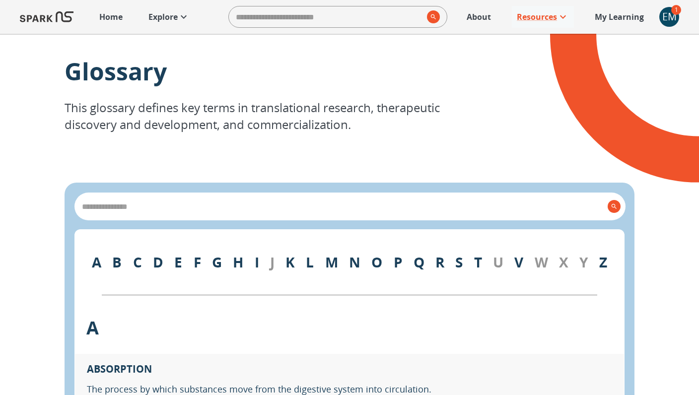
click at [613, 17] on p "My Learning" at bounding box center [619, 17] width 49 height 12
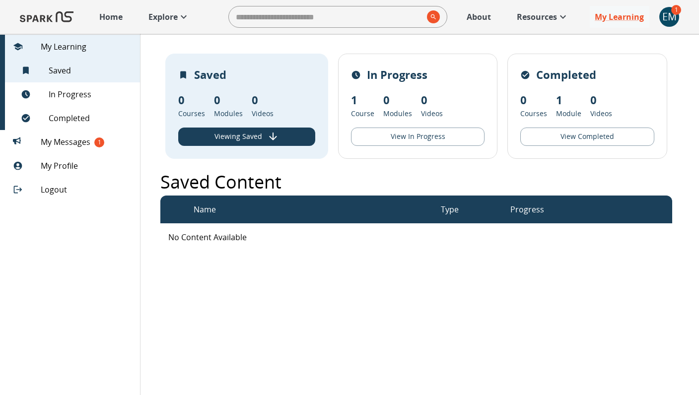
click at [544, 15] on p "Resources" at bounding box center [537, 17] width 40 height 12
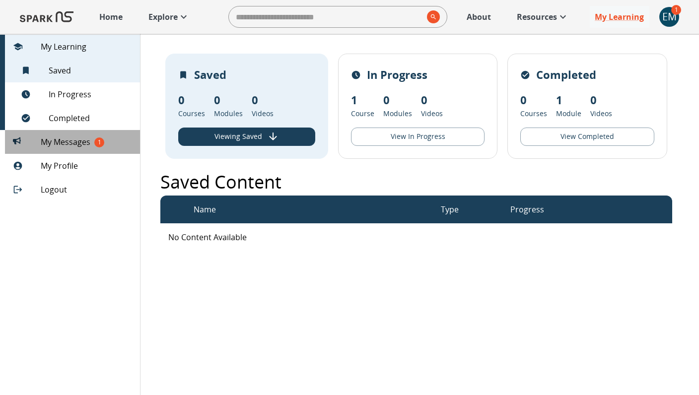
click at [76, 141] on span "My Messages 1" at bounding box center [86, 142] width 91 height 12
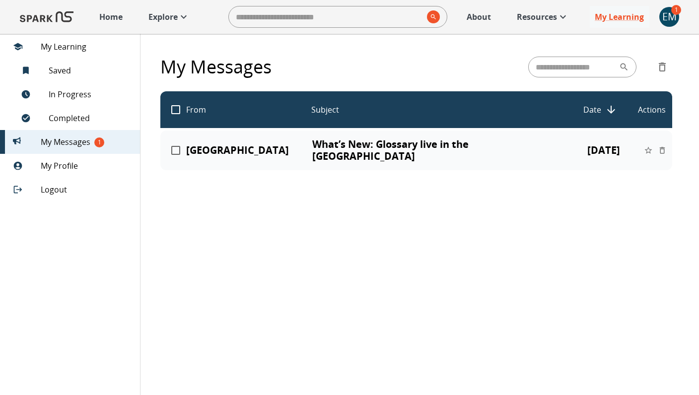
click at [331, 145] on p "What’s New: Glossary live in the [GEOGRAPHIC_DATA]" at bounding box center [438, 151] width 253 height 24
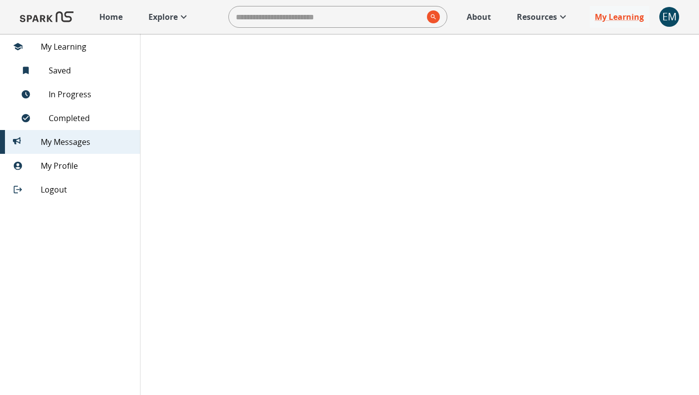
scroll to position [162, 0]
click at [550, 19] on p "Resources" at bounding box center [537, 17] width 40 height 12
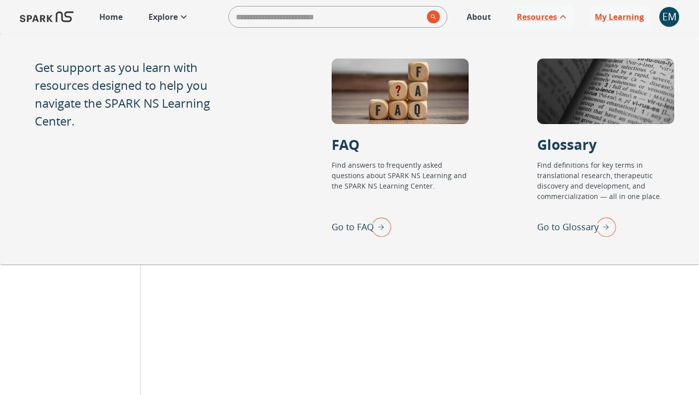
scroll to position [0, 0]
click at [361, 225] on p "Go to FAQ" at bounding box center [353, 227] width 42 height 13
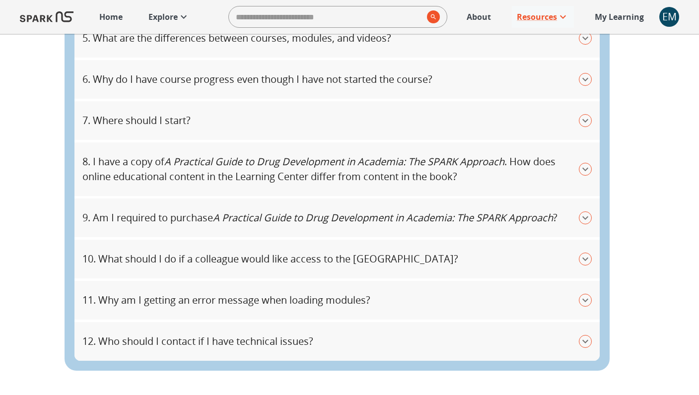
scroll to position [351, 0]
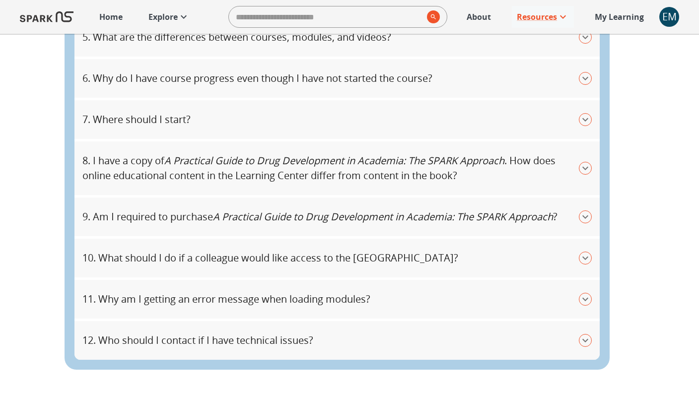
click at [586, 217] on icon "button" at bounding box center [585, 217] width 13 height 13
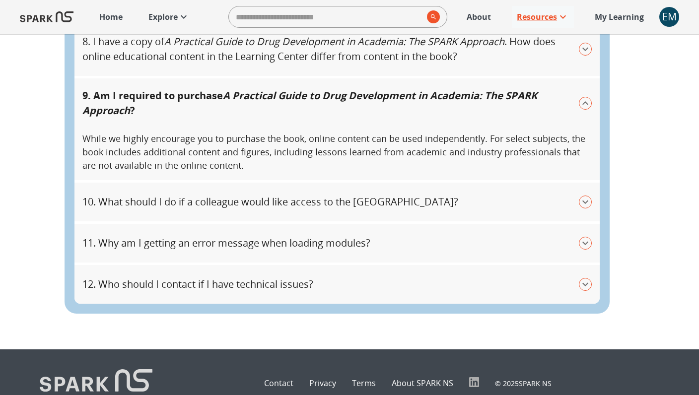
scroll to position [471, 0]
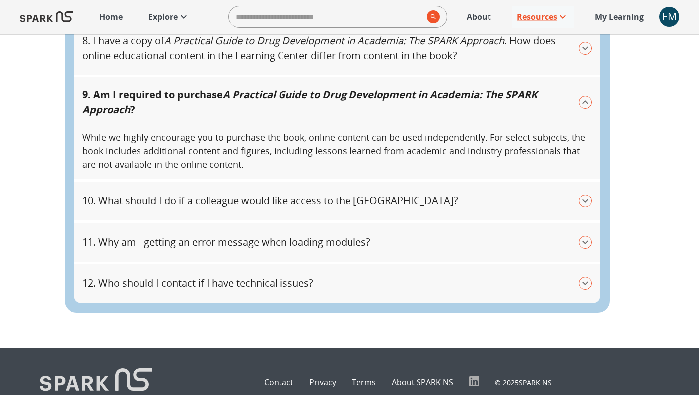
click at [583, 102] on icon "button" at bounding box center [586, 101] width 6 height 3
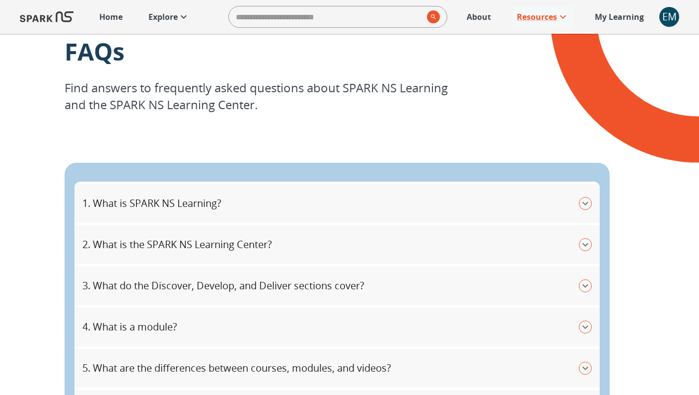
scroll to position [0, 0]
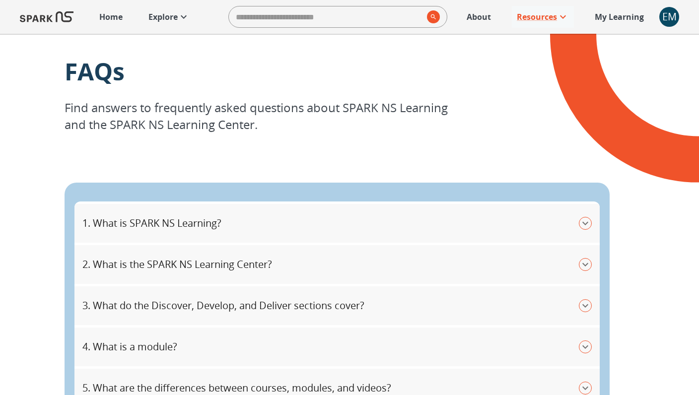
click at [612, 12] on p "My Learning" at bounding box center [619, 17] width 49 height 12
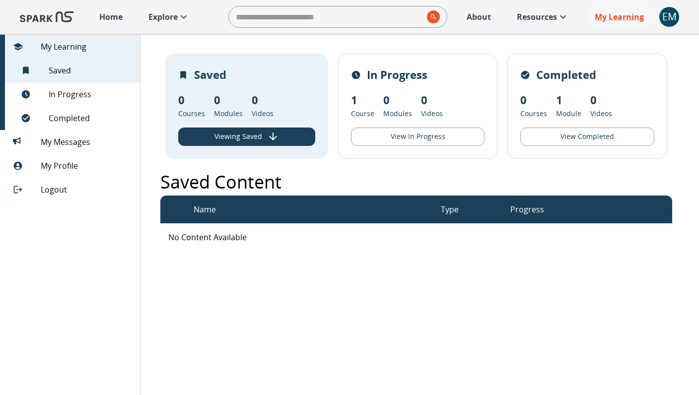
click at [568, 136] on button "View Completed" at bounding box center [588, 137] width 134 height 18
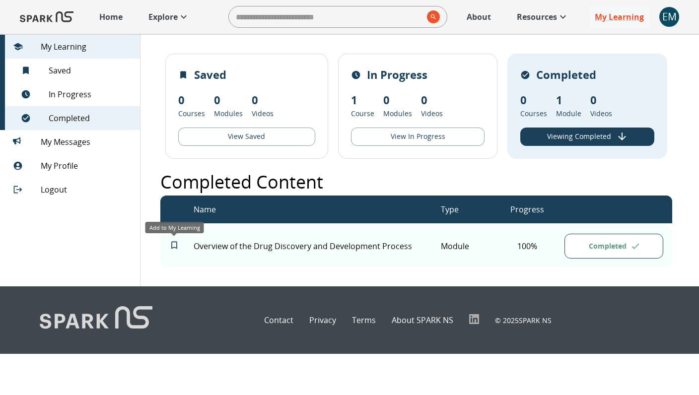
click at [174, 245] on icon "Add to My Learning" at bounding box center [174, 245] width 10 height 10
click at [408, 132] on button "View In Progress" at bounding box center [416, 137] width 135 height 18
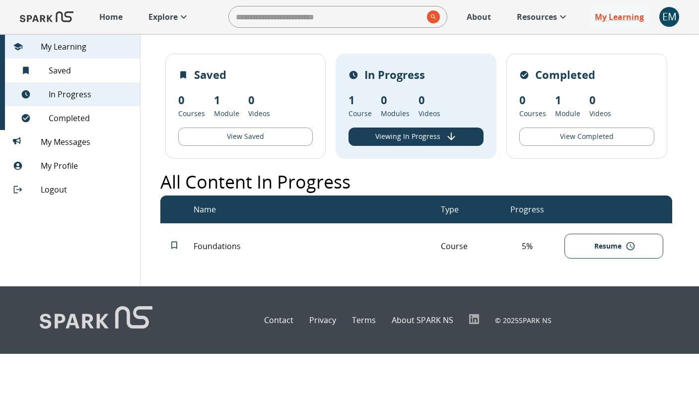
click at [545, 17] on p "Resources" at bounding box center [537, 17] width 40 height 12
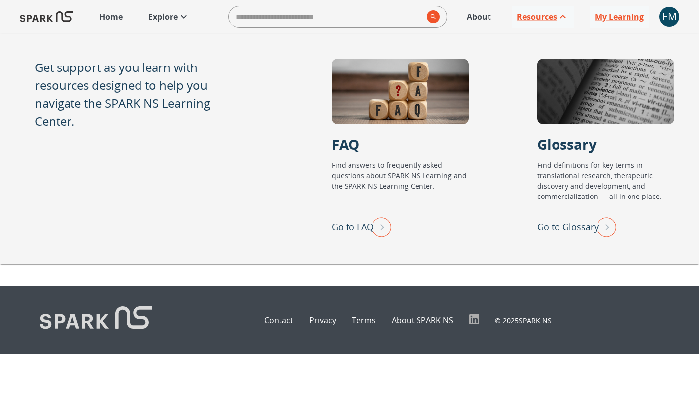
click at [380, 227] on img "Go to FAQ" at bounding box center [379, 227] width 25 height 26
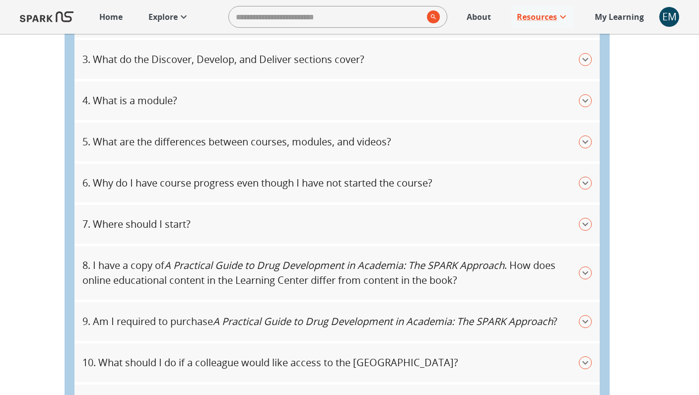
scroll to position [259, 0]
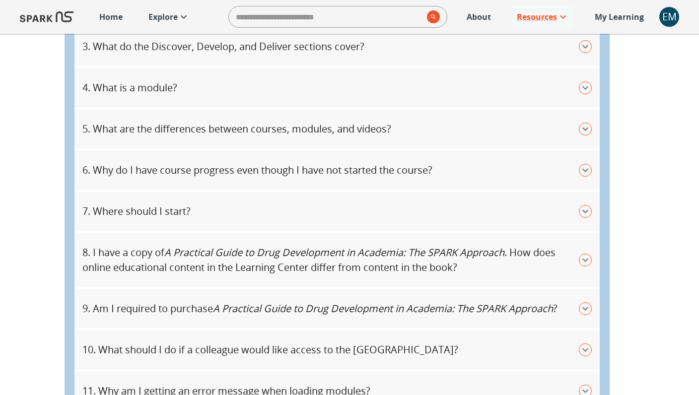
click at [172, 252] on icon "A Practical Guide to Drug Development in Academia: The SPARK Approach" at bounding box center [334, 252] width 340 height 13
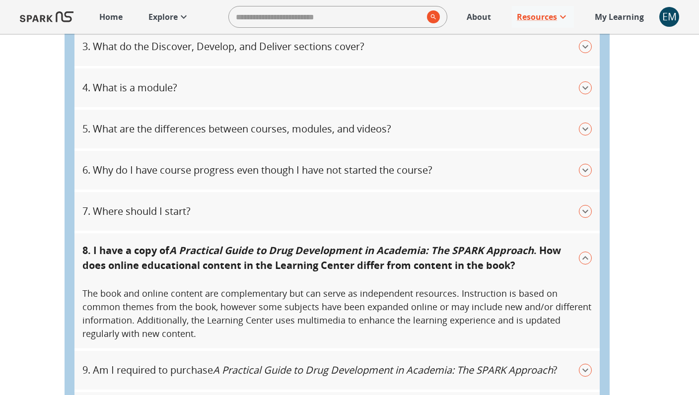
click at [178, 248] on icon "A Practical Guide to Drug Development in Academia: The SPARK Approach" at bounding box center [351, 250] width 365 height 13
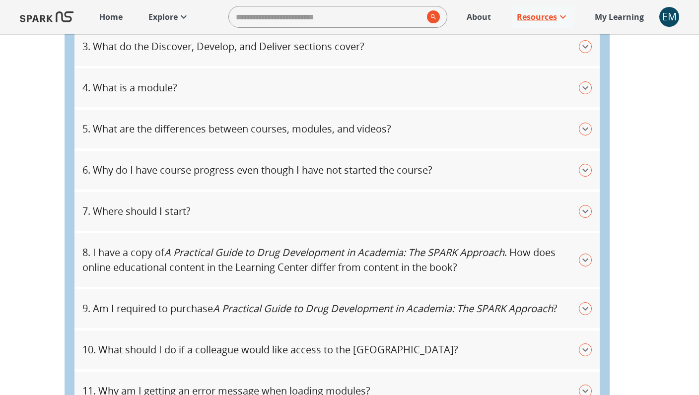
click at [178, 249] on icon "A Practical Guide to Drug Development in Academia: The SPARK Approach" at bounding box center [334, 252] width 340 height 13
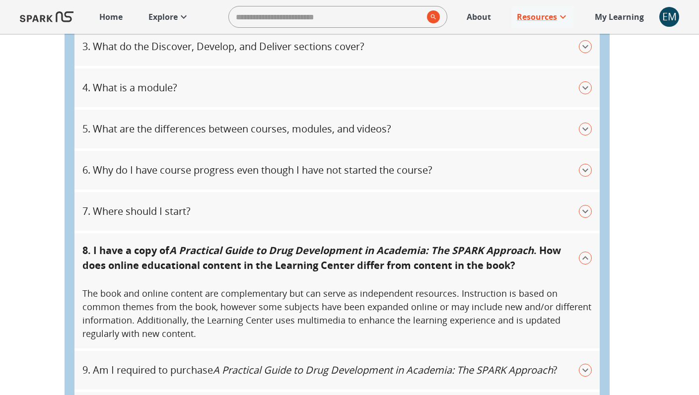
drag, startPoint x: 544, startPoint y: 247, endPoint x: 411, endPoint y: 253, distance: 133.7
click at [411, 253] on p "8. I have a copy of A Practical Guide to Drug Development in Academia: The SPAR…" at bounding box center [330, 258] width 497 height 30
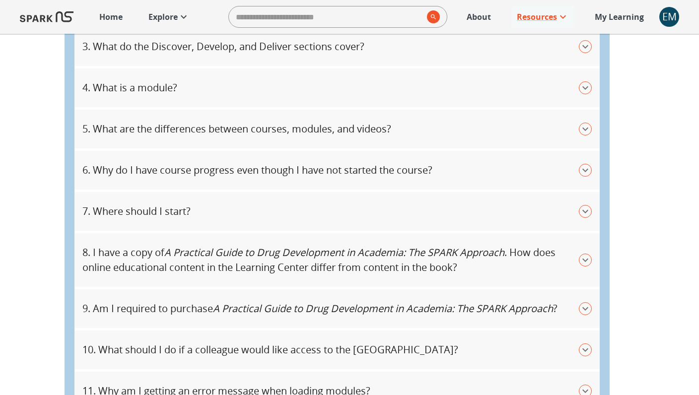
click at [615, 18] on p "My Learning" at bounding box center [619, 17] width 49 height 12
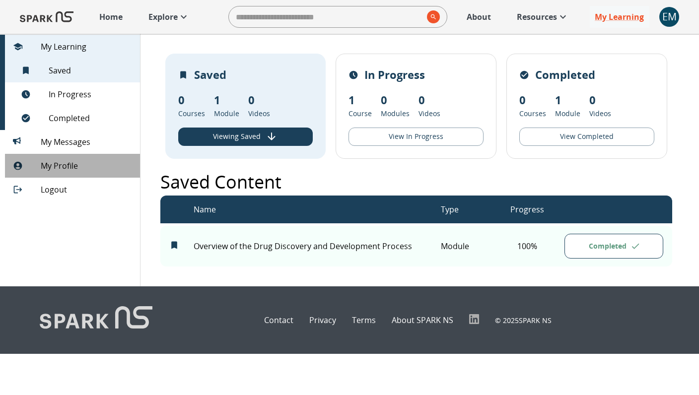
click at [79, 165] on span "My Profile" at bounding box center [86, 166] width 91 height 12
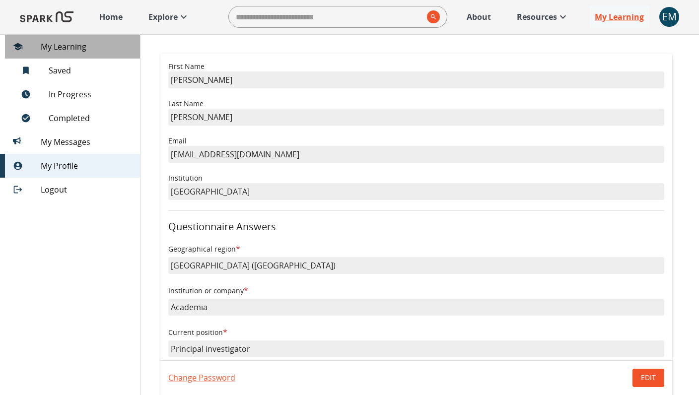
click at [60, 45] on span "My Learning" at bounding box center [86, 47] width 91 height 12
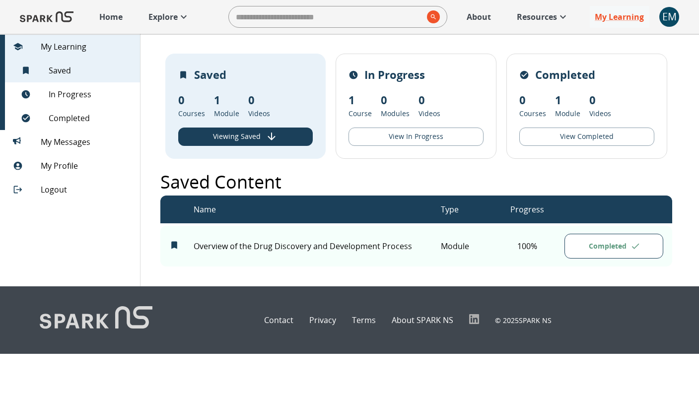
click at [117, 12] on p "Home" at bounding box center [110, 17] width 23 height 12
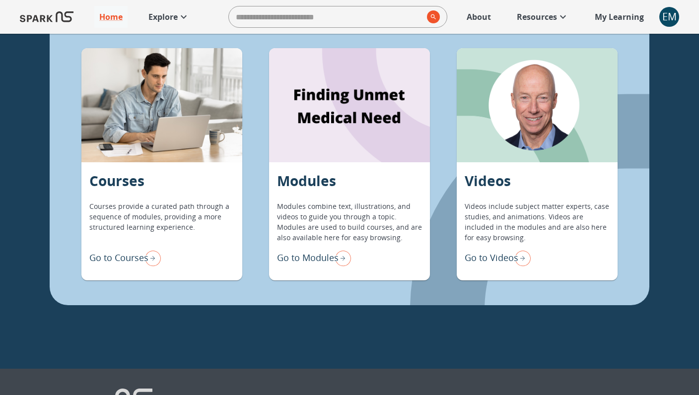
scroll to position [818, 0]
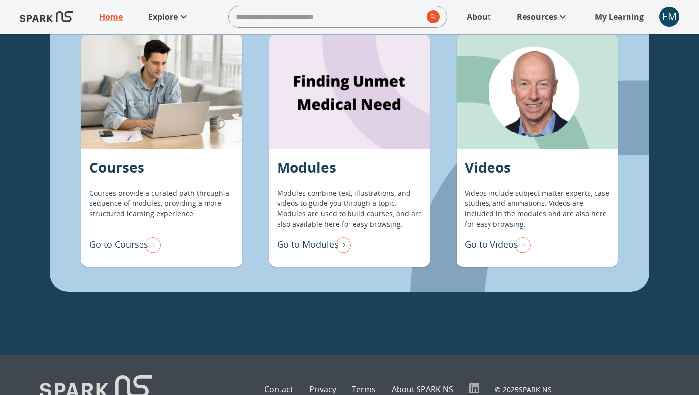
click at [311, 243] on p "Go to Modules" at bounding box center [308, 244] width 62 height 13
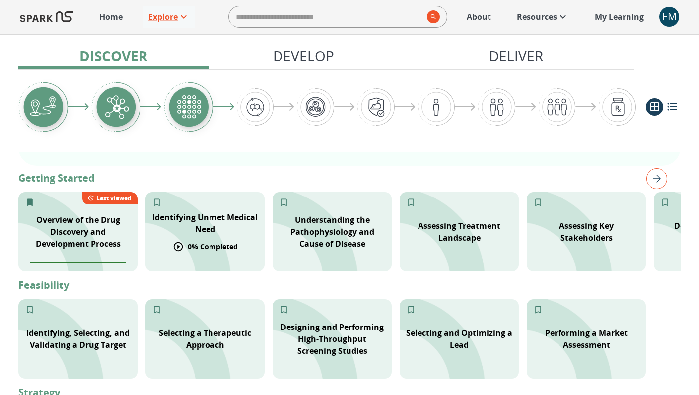
scroll to position [185, 0]
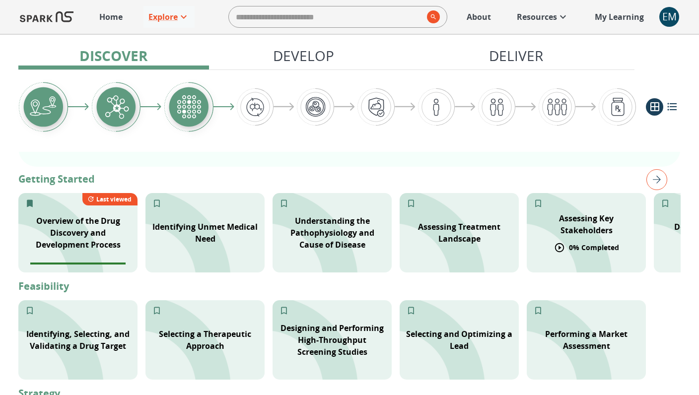
click at [573, 222] on p "Assessing Key Stakeholders" at bounding box center [586, 225] width 107 height 24
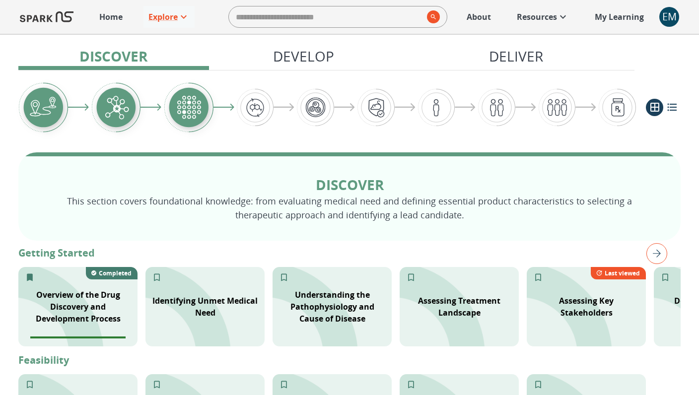
scroll to position [156, 0]
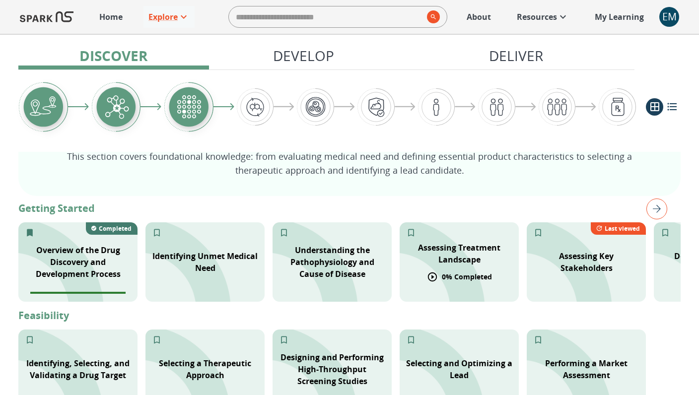
click at [442, 249] on p "Assessing Treatment Landscape" at bounding box center [459, 254] width 107 height 24
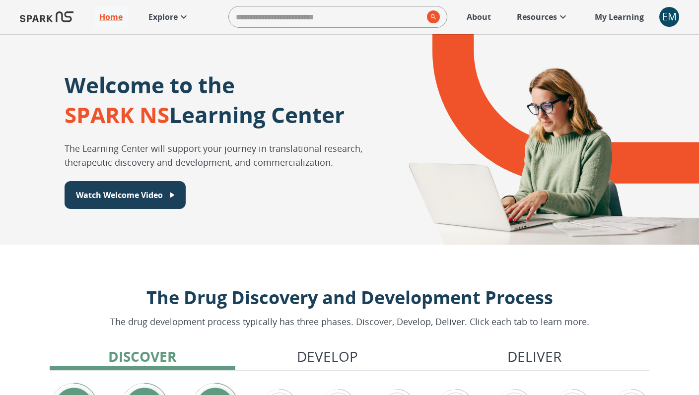
click at [540, 16] on p "Resources" at bounding box center [537, 17] width 40 height 12
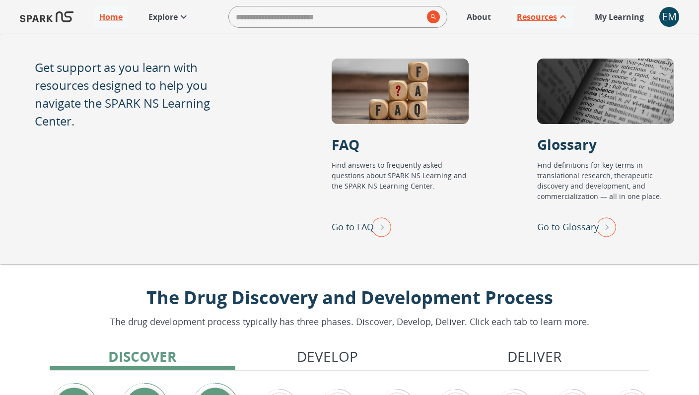
click at [540, 16] on p "Resources" at bounding box center [537, 17] width 40 height 12
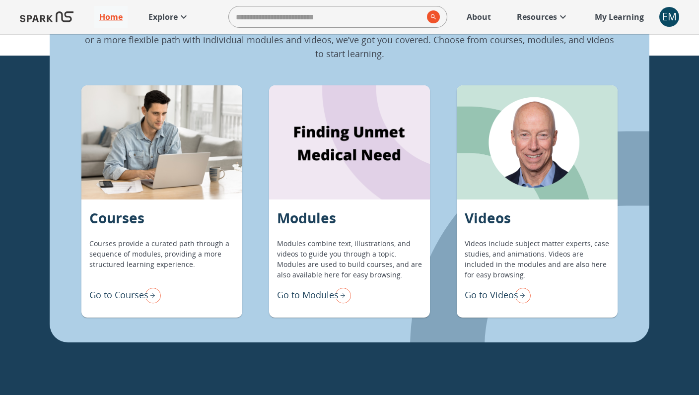
scroll to position [771, 0]
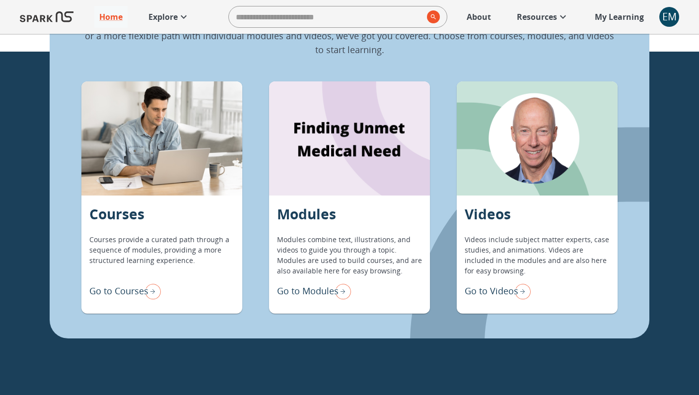
click at [341, 289] on img "Go to Modules" at bounding box center [341, 291] width 20 height 21
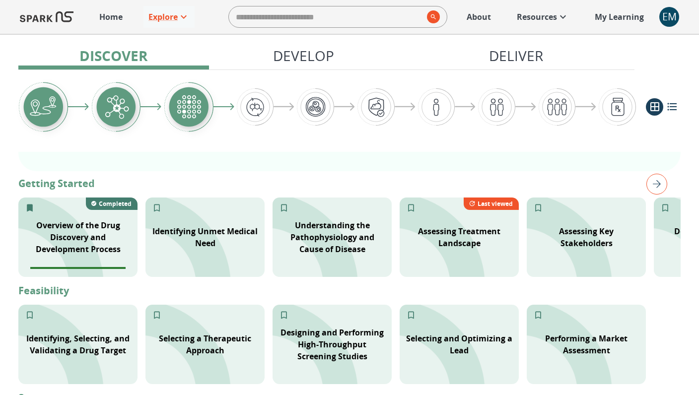
scroll to position [191, 0]
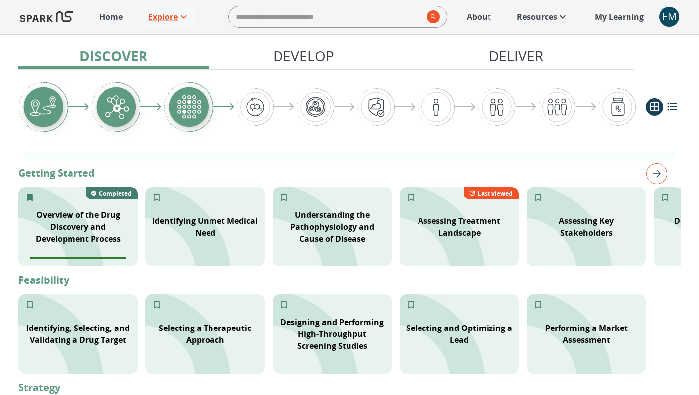
click at [659, 176] on img "right" at bounding box center [657, 173] width 21 height 21
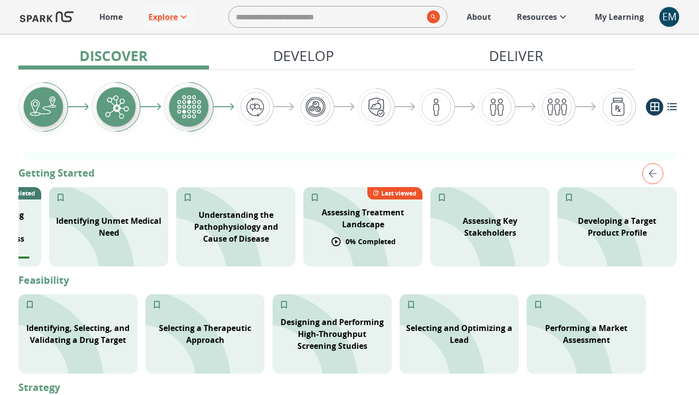
scroll to position [192, 0]
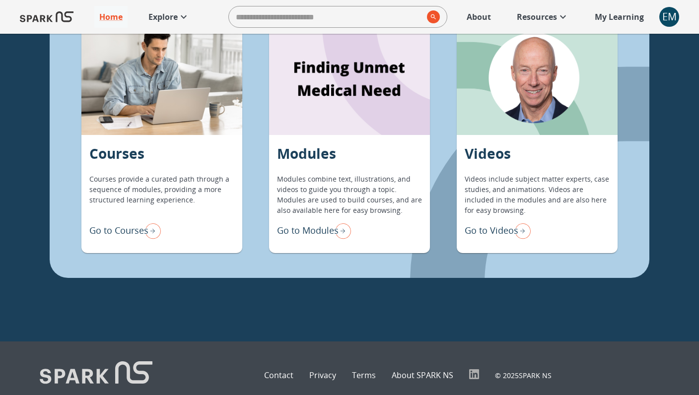
scroll to position [846, 0]
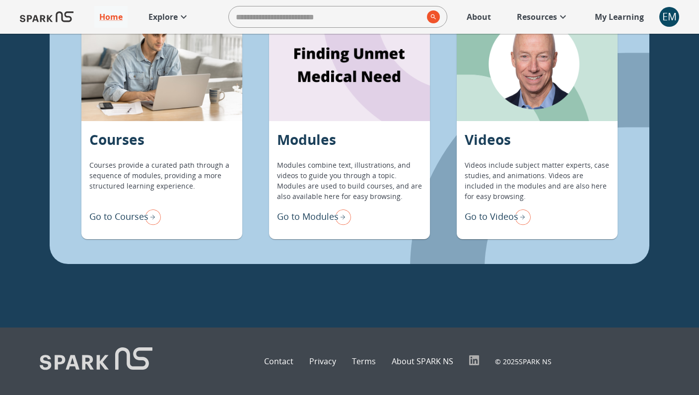
click at [341, 215] on img "Go to Modules" at bounding box center [341, 217] width 20 height 21
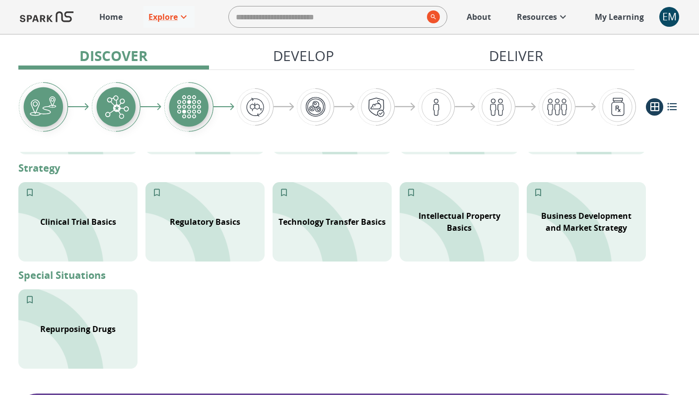
scroll to position [414, 0]
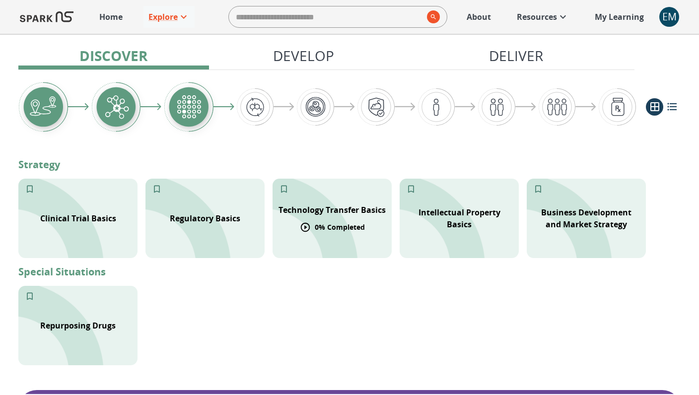
click at [324, 204] on p "Technology Transfer Basics" at bounding box center [332, 210] width 107 height 12
